Goal: Information Seeking & Learning: Learn about a topic

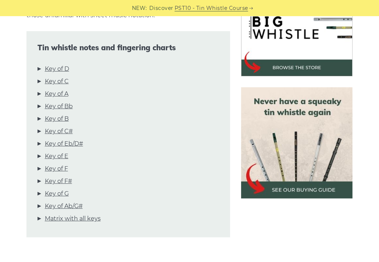
scroll to position [265, 0]
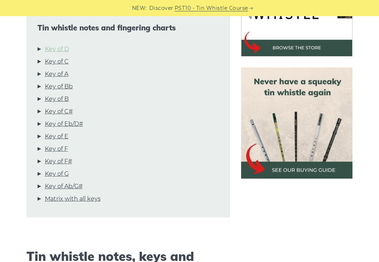
click at [65, 44] on link "Key of D" at bounding box center [57, 49] width 24 height 10
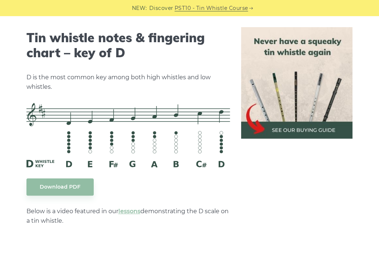
scroll to position [1199, 0]
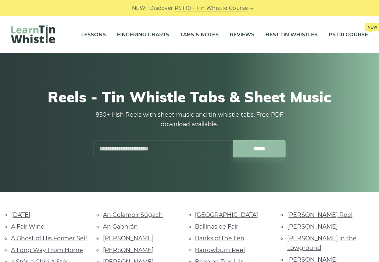
click at [131, 155] on input "text" at bounding box center [163, 148] width 140 height 17
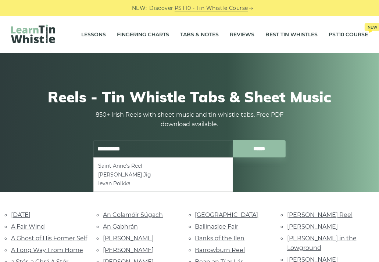
click at [131, 163] on li "Saint Anne’s Reel" at bounding box center [163, 166] width 130 height 9
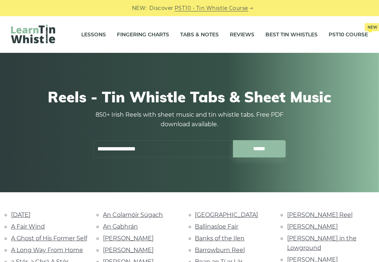
type input "**********"
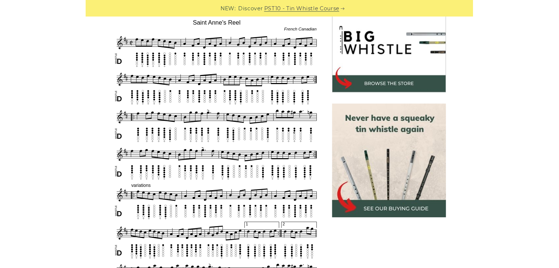
scroll to position [232, 0]
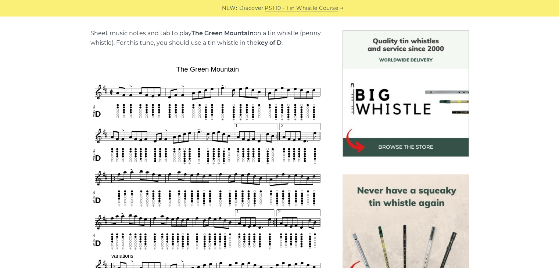
scroll to position [180, 0]
